Goal: Task Accomplishment & Management: Use online tool/utility

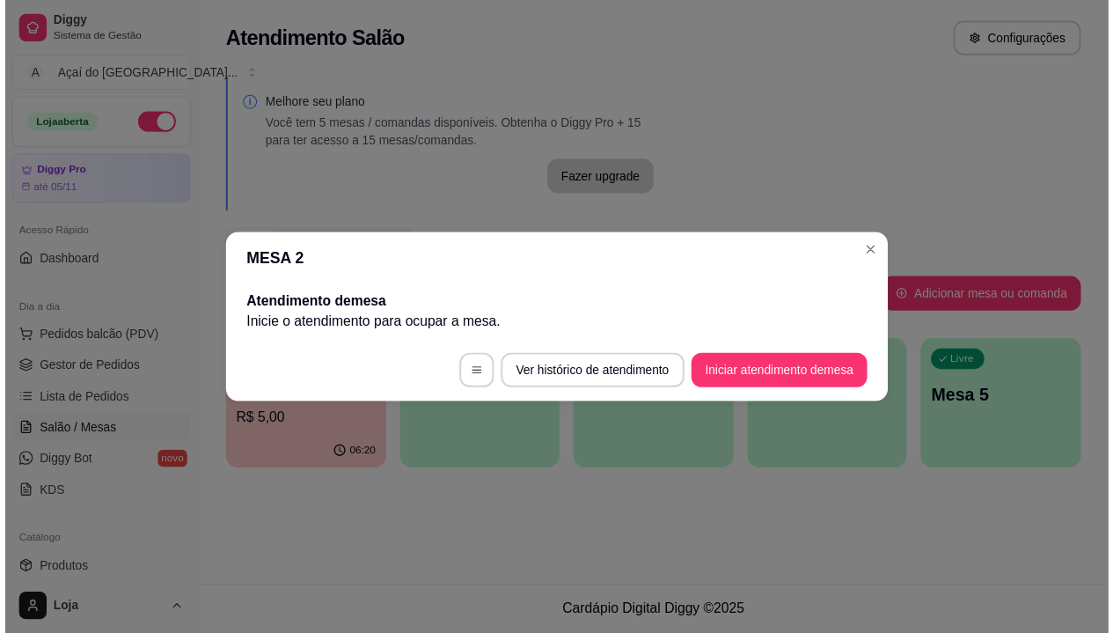
scroll to position [176, 0]
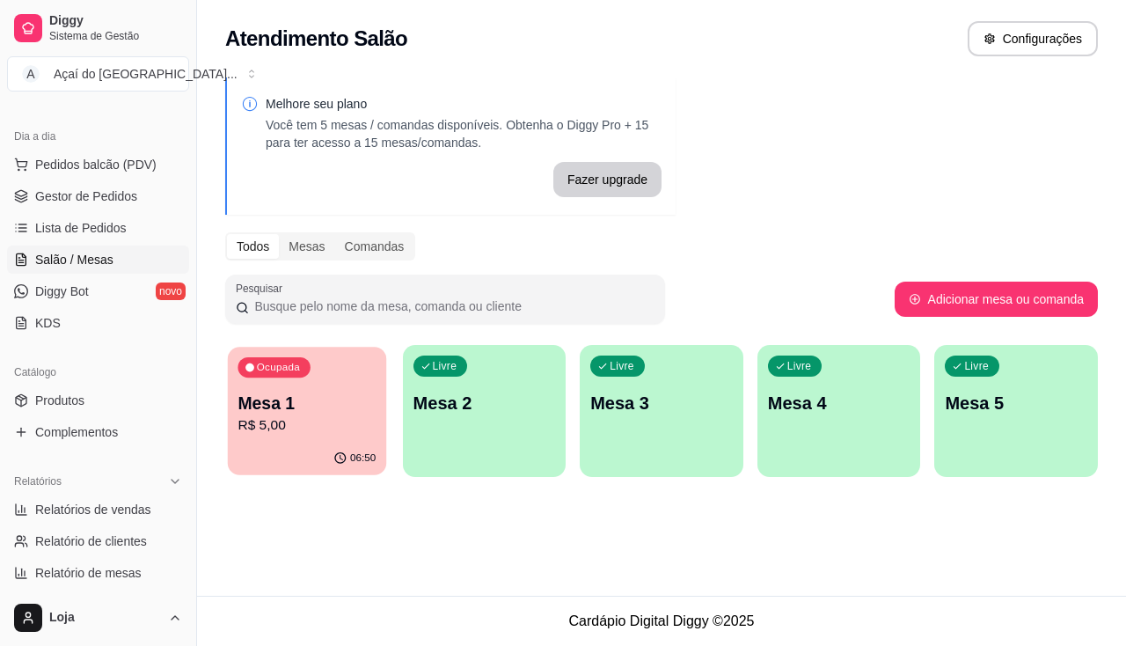
click at [338, 399] on p "Mesa 1" at bounding box center [307, 404] width 138 height 24
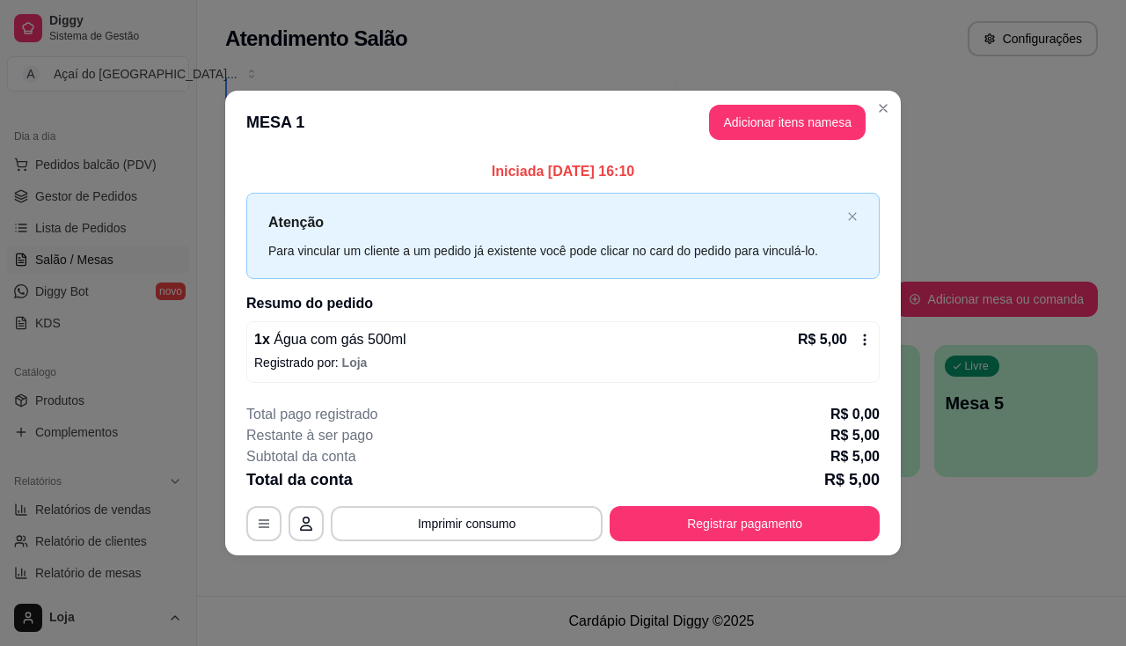
click at [364, 542] on footer "**********" at bounding box center [563, 472] width 676 height 165
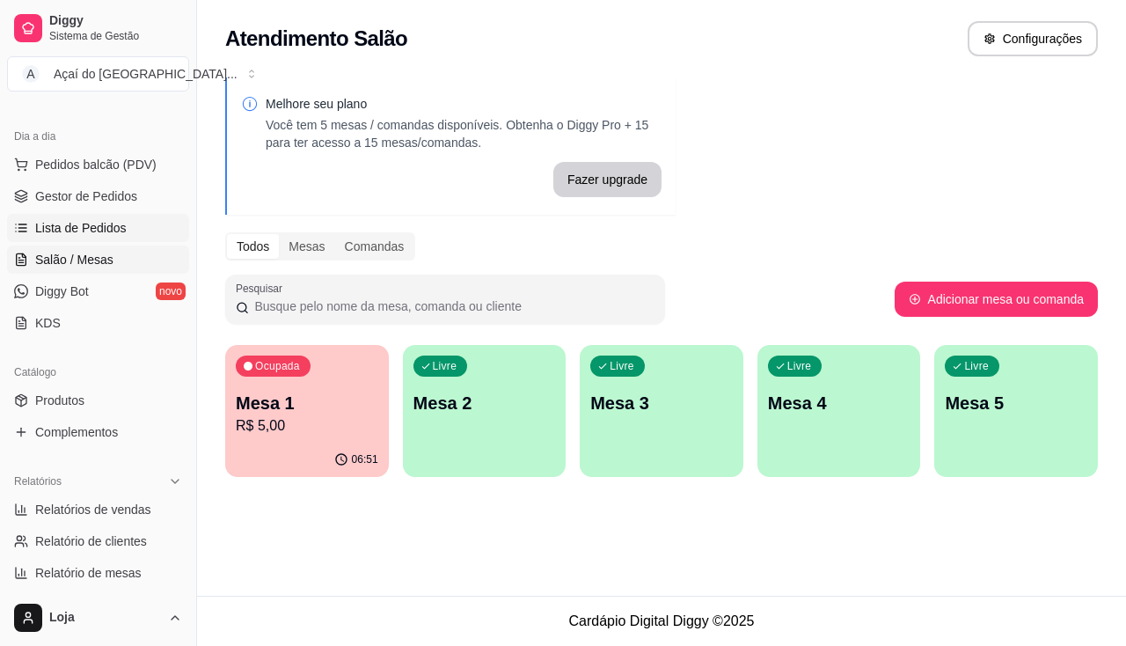
click at [90, 219] on span "Lista de Pedidos" at bounding box center [80, 228] width 91 height 18
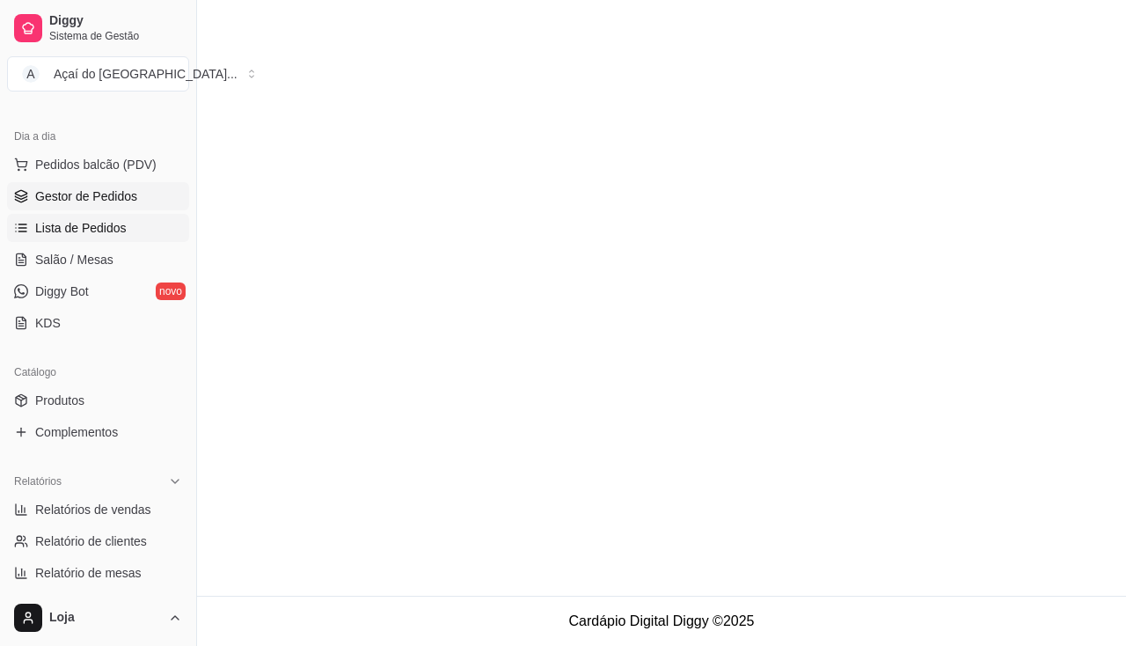
click at [93, 200] on span "Gestor de Pedidos" at bounding box center [86, 196] width 102 height 18
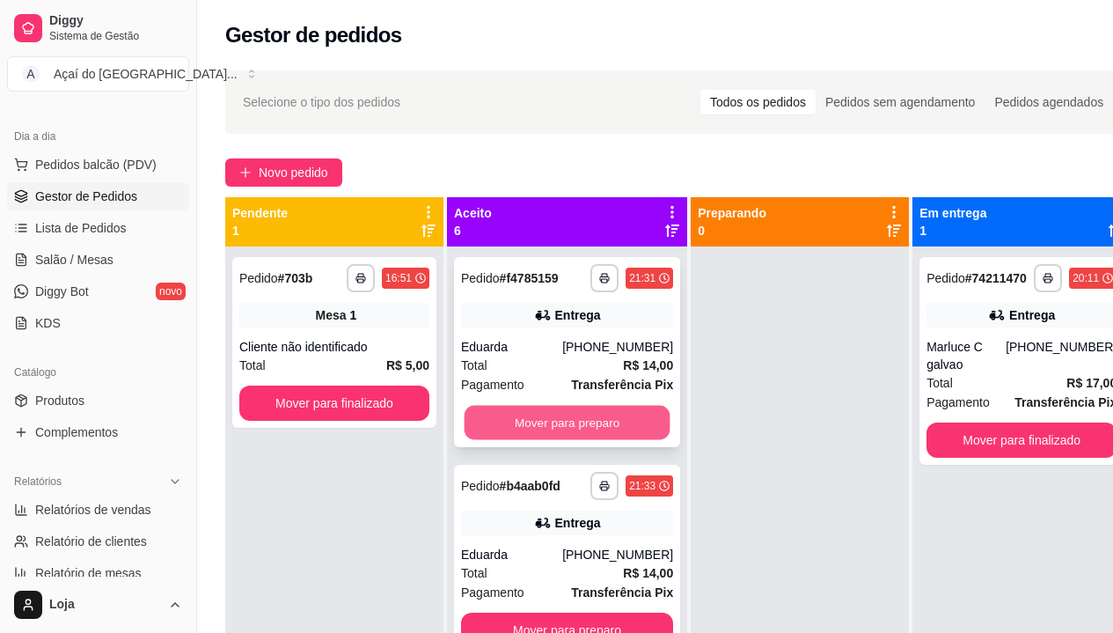
click at [501, 429] on button "Mover para preparo" at bounding box center [568, 423] width 206 height 34
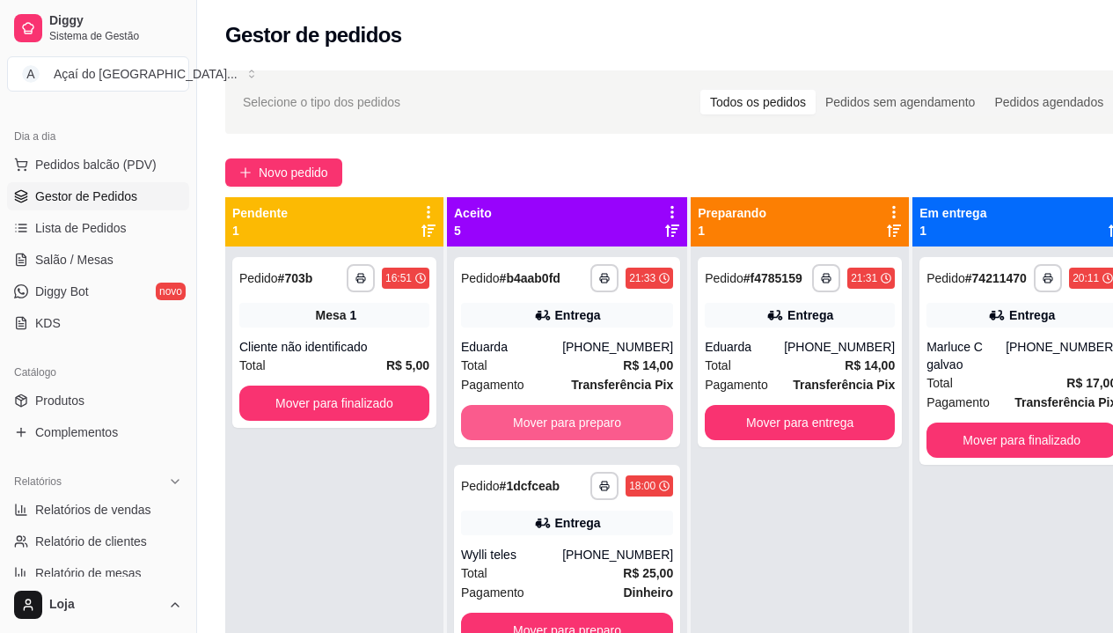
click at [501, 429] on button "Mover para preparo" at bounding box center [567, 422] width 212 height 35
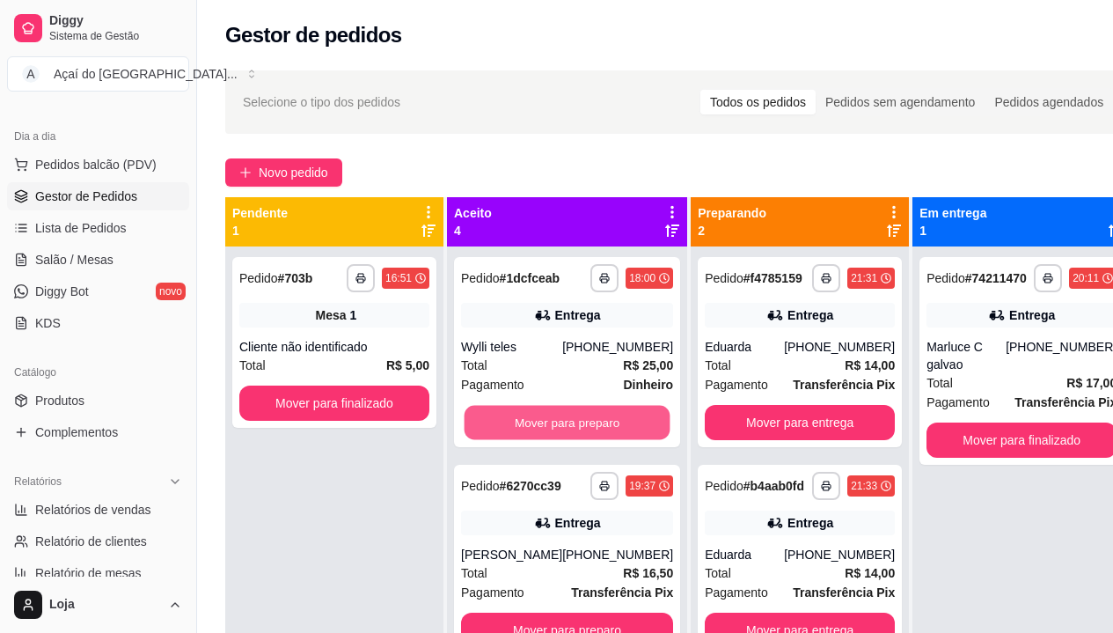
click at [501, 429] on button "Mover para preparo" at bounding box center [568, 423] width 206 height 34
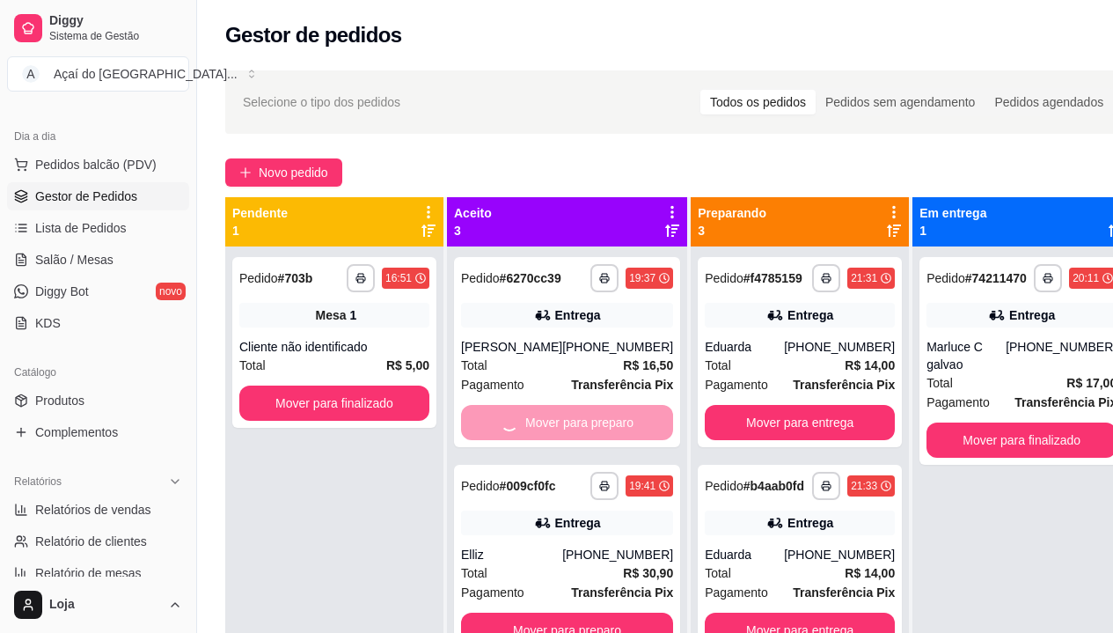
click at [501, 612] on button "Mover para preparo" at bounding box center [567, 629] width 212 height 35
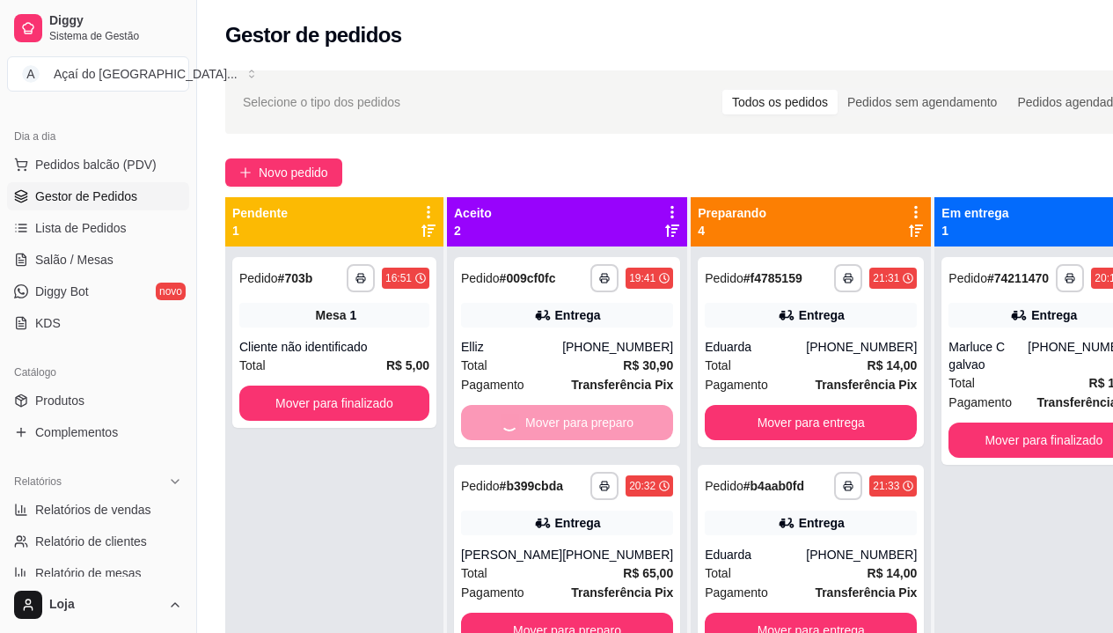
click at [501, 612] on button "Mover para preparo" at bounding box center [567, 629] width 212 height 35
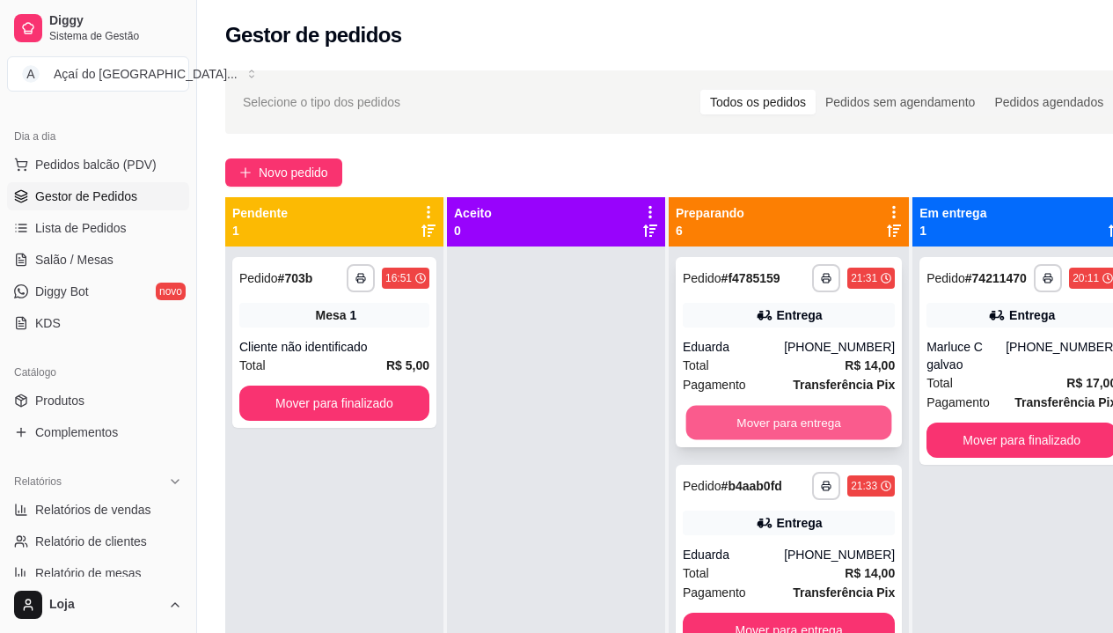
click at [740, 421] on button "Mover para entrega" at bounding box center [789, 423] width 206 height 34
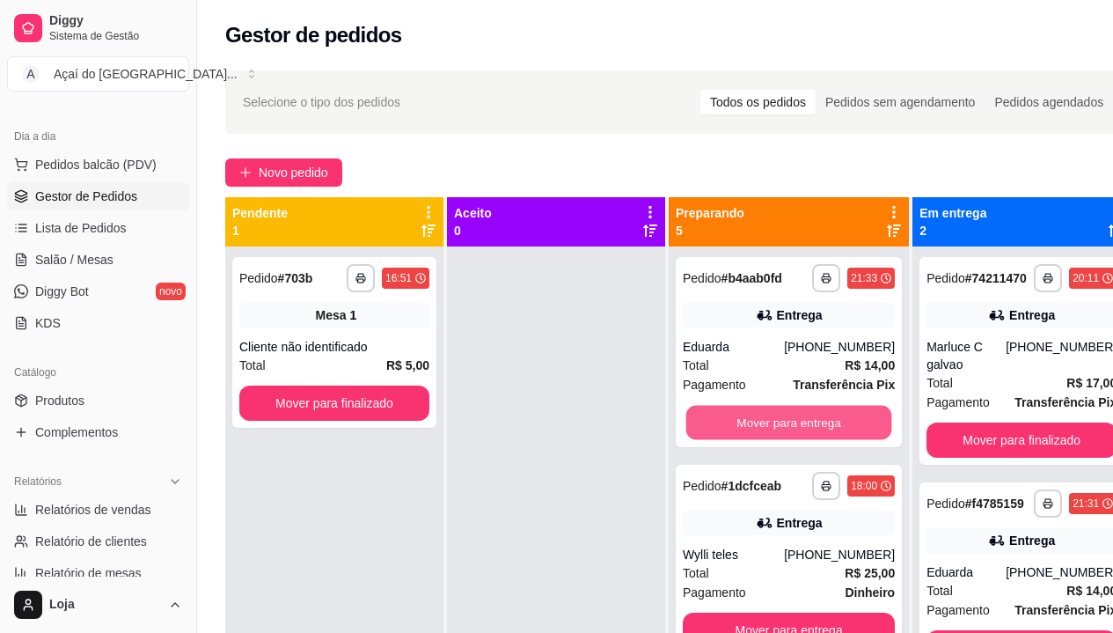
click at [740, 421] on button "Mover para entrega" at bounding box center [789, 423] width 206 height 34
click at [740, 421] on button "Mover para entrega" at bounding box center [789, 422] width 212 height 35
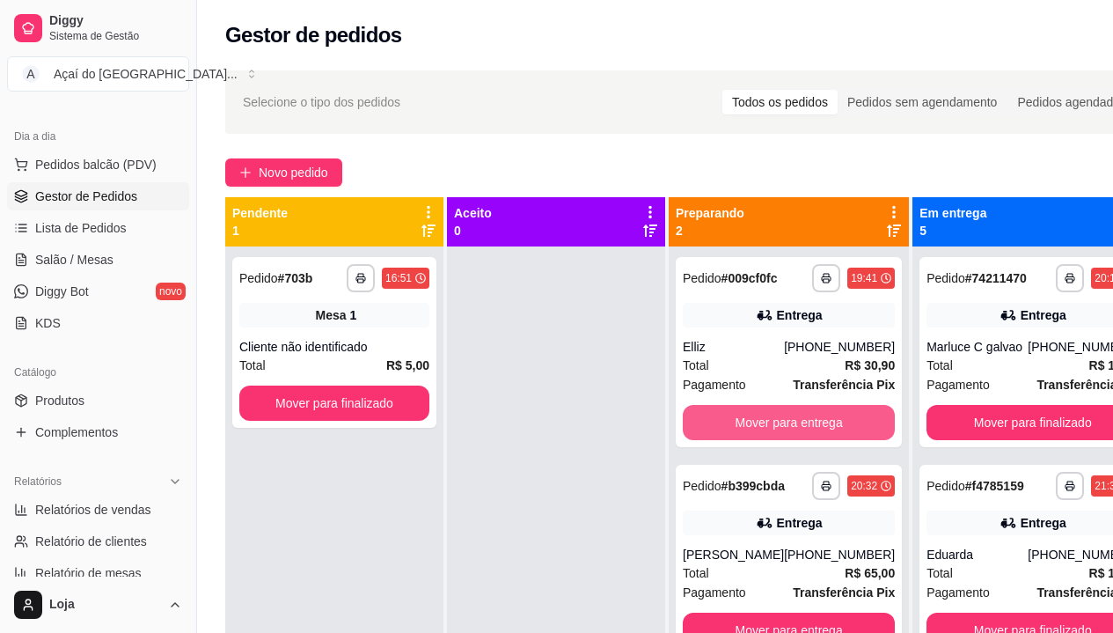
click at [740, 421] on button "Mover para entrega" at bounding box center [789, 422] width 212 height 35
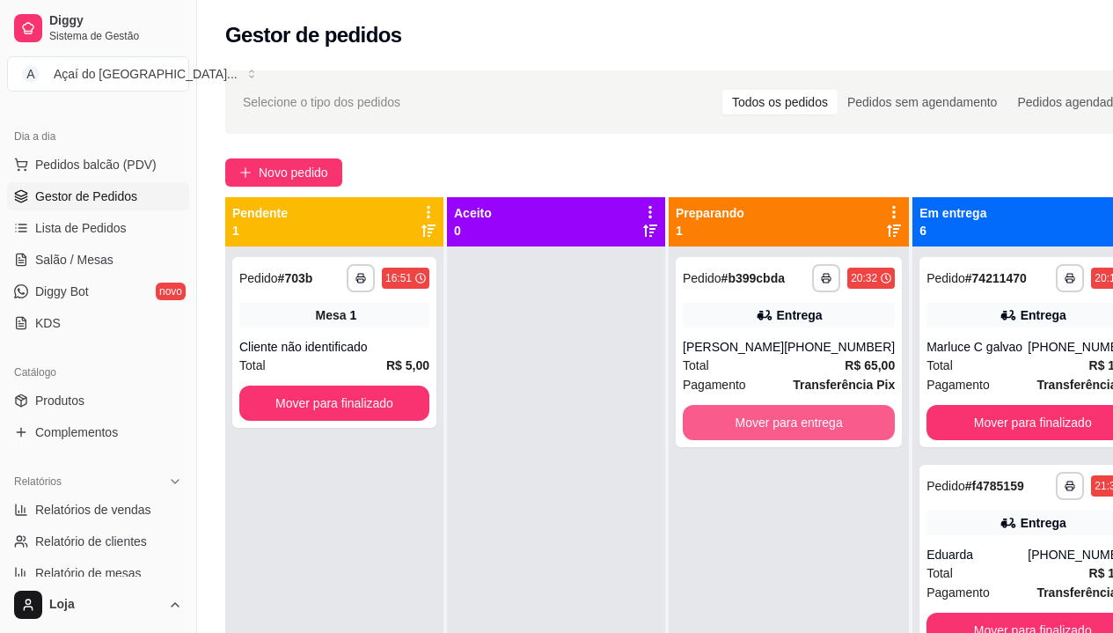
click at [740, 421] on button "Mover para entrega" at bounding box center [789, 422] width 212 height 35
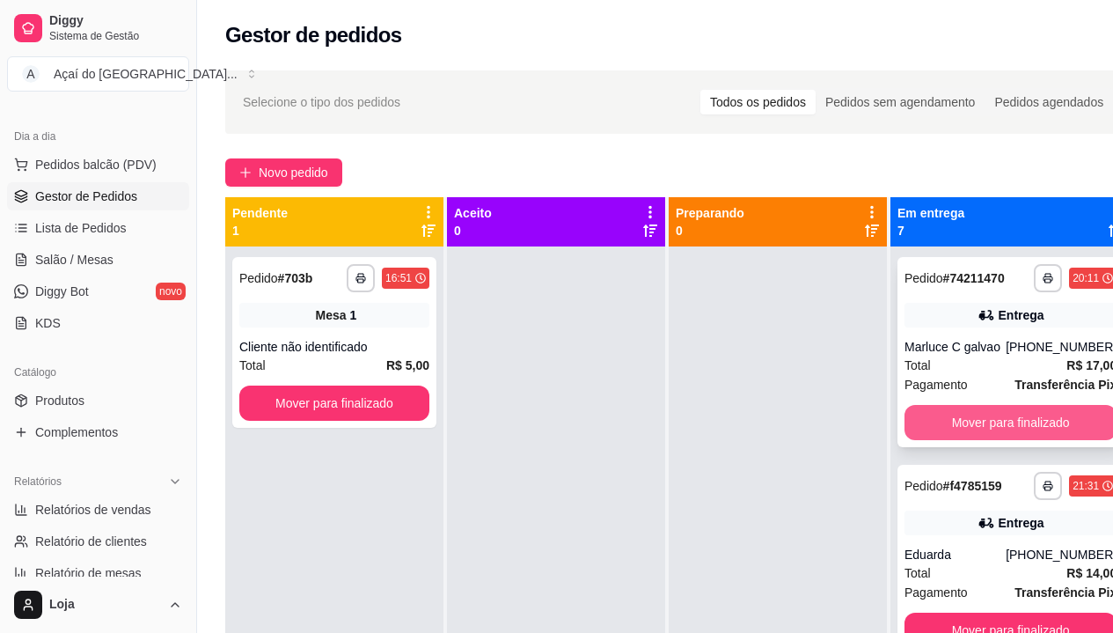
click at [1036, 440] on button "Mover para finalizado" at bounding box center [1010, 422] width 212 height 35
click at [1036, 440] on button "Mover para finalizado" at bounding box center [1011, 423] width 206 height 34
click at [1036, 440] on button "Mover para finalizado" at bounding box center [1010, 422] width 212 height 35
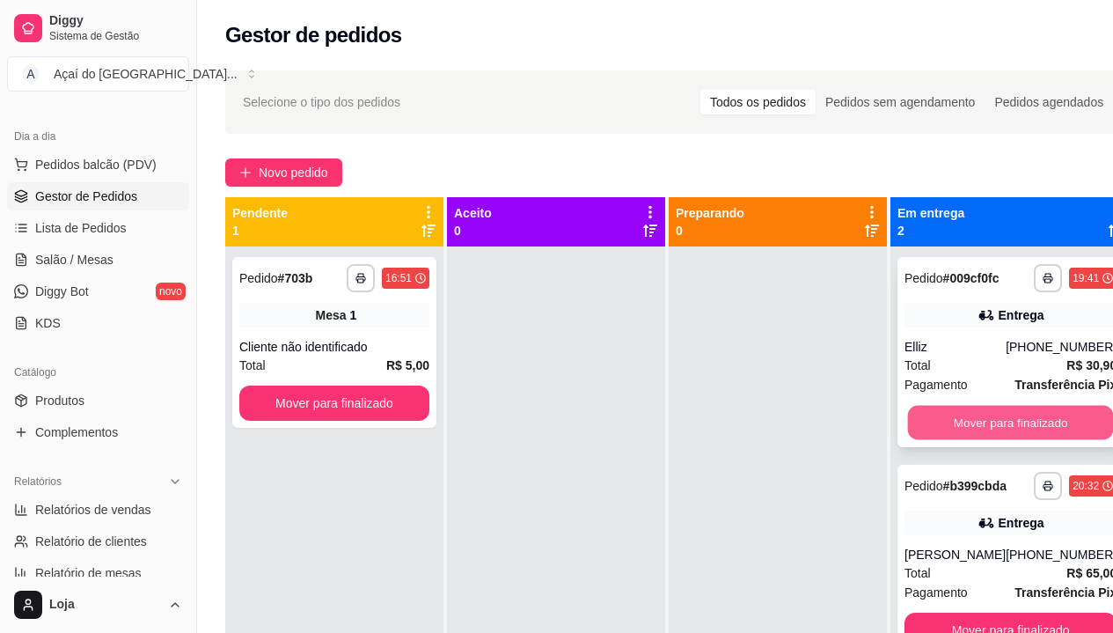
click at [1035, 426] on button "Mover para finalizado" at bounding box center [1011, 423] width 206 height 34
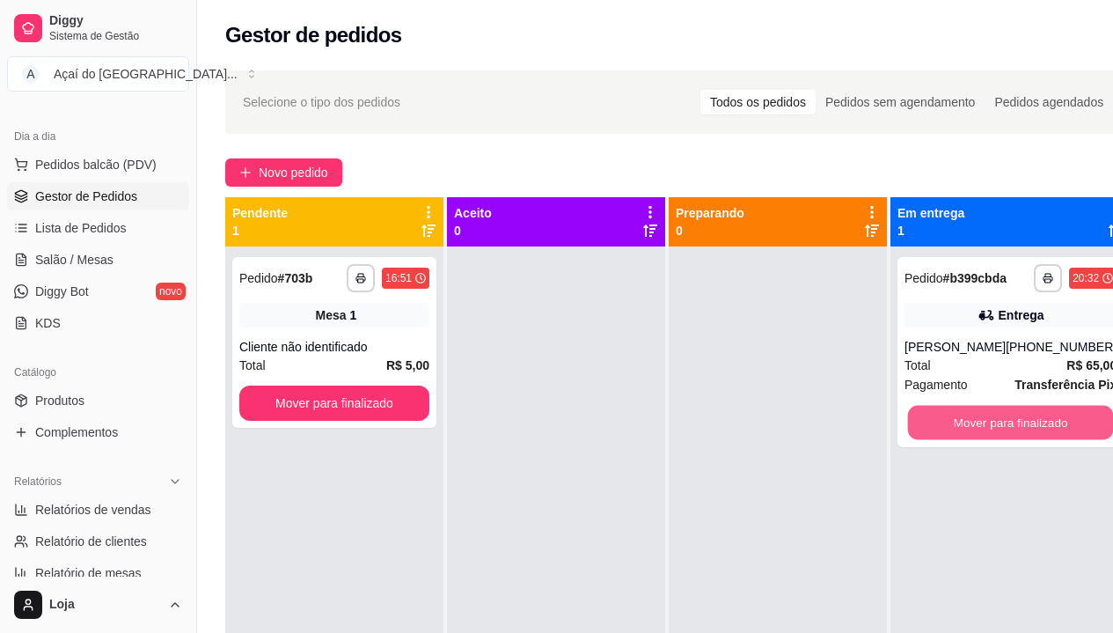
click at [1035, 426] on button "Mover para finalizado" at bounding box center [1011, 423] width 206 height 34
